Goal: Use online tool/utility: Utilize a website feature to perform a specific function

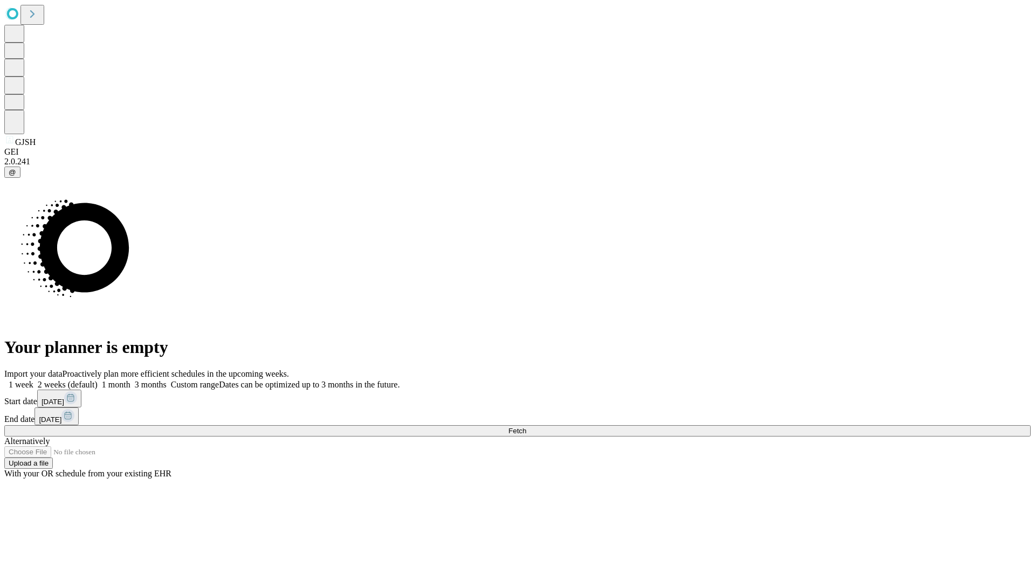
click at [526, 427] on span "Fetch" at bounding box center [517, 431] width 18 height 8
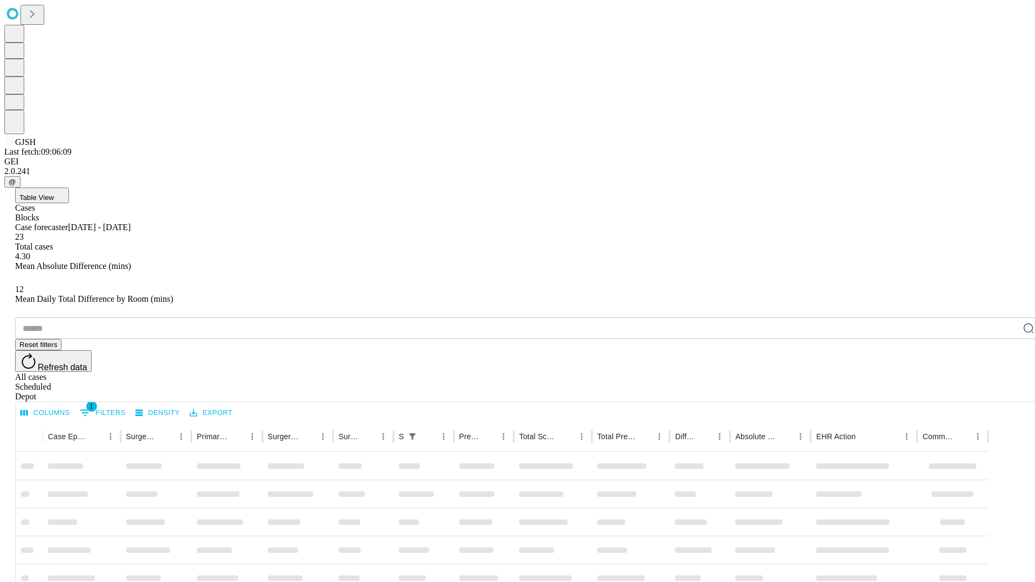
click at [54, 194] on span "Table View" at bounding box center [36, 198] width 34 height 8
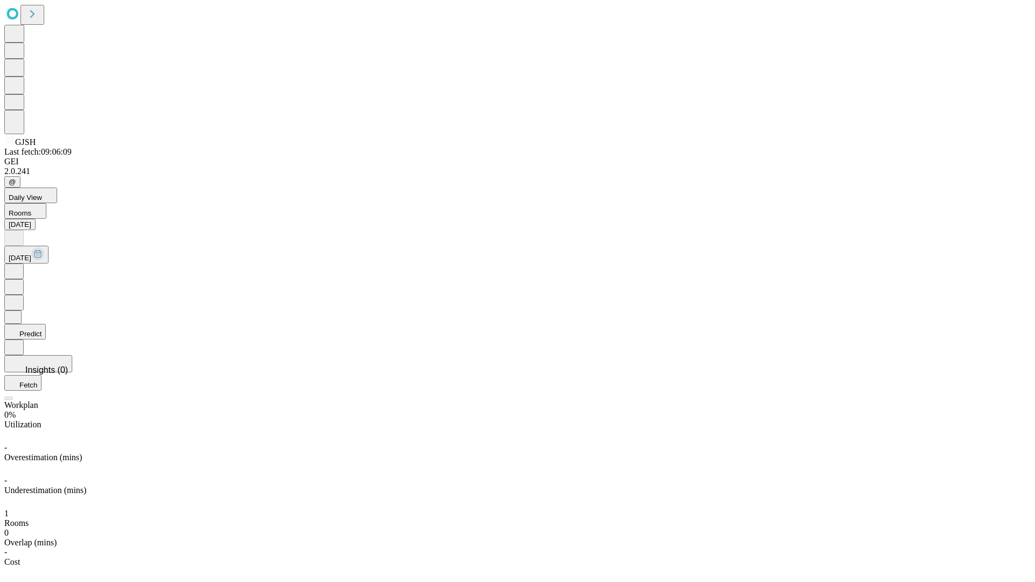
click at [46, 324] on button "Predict" at bounding box center [25, 332] width 42 height 16
